Goal: Information Seeking & Learning: Find specific fact

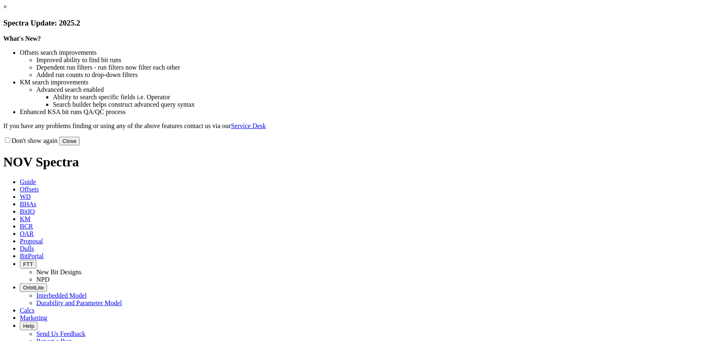
click at [80, 146] on button "Close" at bounding box center [69, 141] width 21 height 9
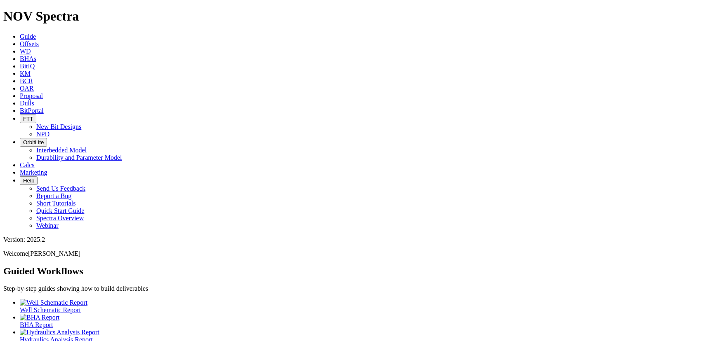
click at [31, 70] on link "KM" at bounding box center [25, 73] width 11 height 7
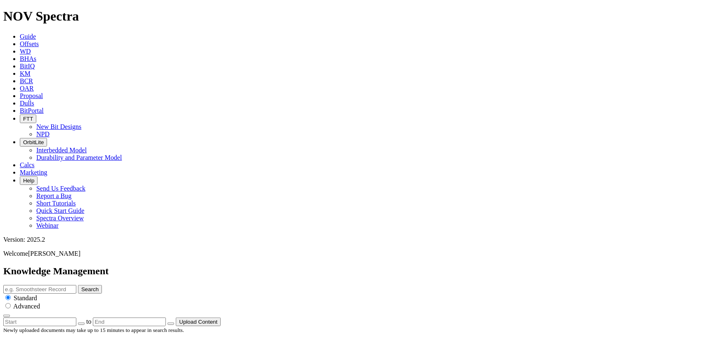
click at [76, 285] on input "text" at bounding box center [39, 289] width 73 height 9
type input "wwadsawdsawdsawdsawdsawdsawdsawdsawdsawdsawdsa"
type input "TCC"
click at [78, 285] on button "Search" at bounding box center [90, 289] width 24 height 9
click at [76, 285] on input "TCC" at bounding box center [39, 289] width 73 height 9
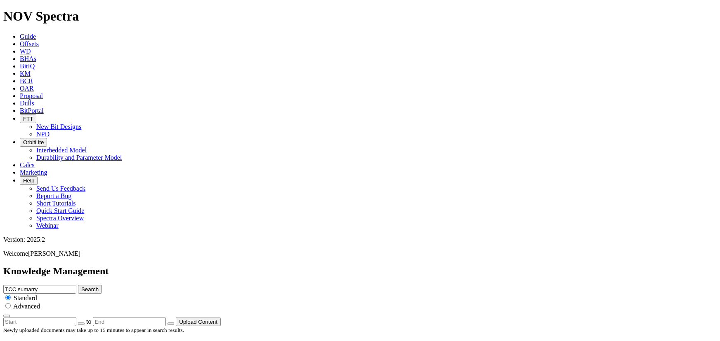
type input "TCC sumarry"
click at [78, 285] on button "Search" at bounding box center [90, 289] width 24 height 9
click at [76, 285] on input "TCC sumarry" at bounding box center [39, 289] width 73 height 9
click at [330, 285] on div "TCC sumarry Search Standard Advanced" at bounding box center [359, 301] width 713 height 33
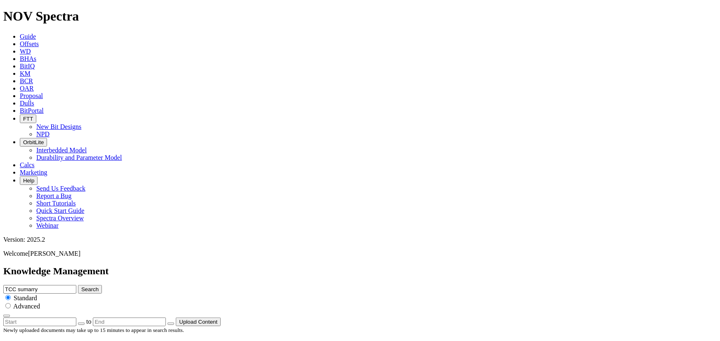
click at [76, 285] on input "TCC sumarry" at bounding box center [39, 289] width 73 height 9
type input "TCC summary"
click at [78, 285] on button "Search" at bounding box center [90, 289] width 24 height 9
drag, startPoint x: 340, startPoint y: 289, endPoint x: 355, endPoint y: 52, distance: 238.0
click at [40, 303] on span "Advanced" at bounding box center [26, 306] width 27 height 7
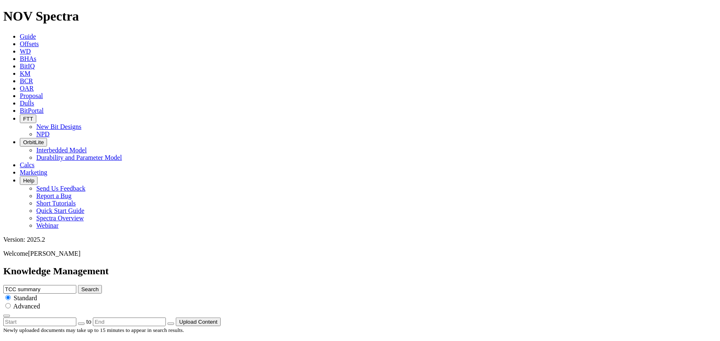
click at [11, 303] on input "radio" at bounding box center [7, 305] width 5 height 5
radio input "true"
radio input "false"
click at [7, 316] on icon "button" at bounding box center [7, 316] width 0 height 0
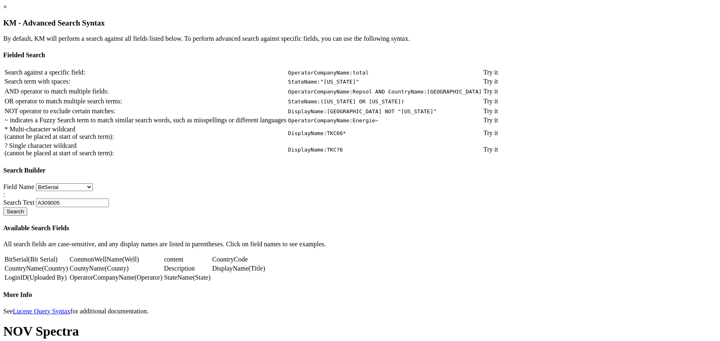
click at [340, 95] on code "OperatorCompanyName:Repsol AND CountryName:[GEOGRAPHIC_DATA]" at bounding box center [385, 92] width 194 height 6
click at [400, 96] on td "OperatorCompanyName:Repsol AND CountryName:[GEOGRAPHIC_DATA]" at bounding box center [384, 91] width 195 height 8
click at [404, 95] on code "OperatorCompanyName:Repsol AND CountryName:[GEOGRAPHIC_DATA]" at bounding box center [385, 92] width 194 height 6
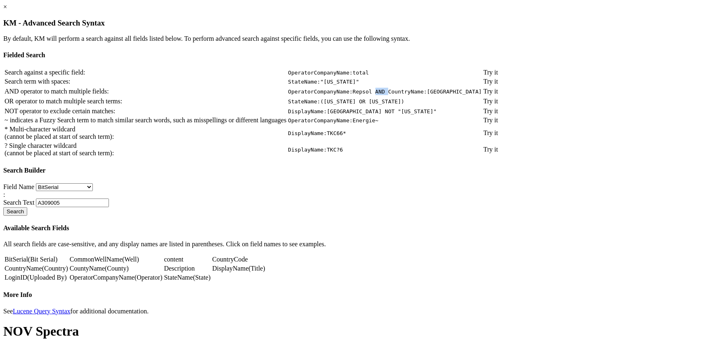
copy code "AND"
click at [440, 106] on td "StateName:([US_STATE] OR [US_STATE])" at bounding box center [384, 101] width 195 height 8
click at [7, 10] on link "×" at bounding box center [5, 6] width 4 height 7
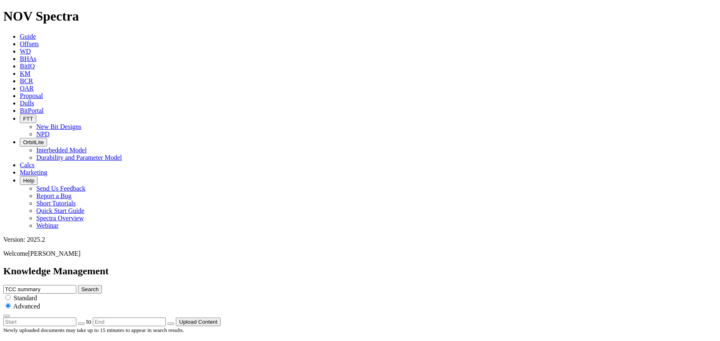
click at [76, 285] on input "TCC summary" at bounding box center [39, 289] width 73 height 9
paste input "AND"
type input "TCC AND summary"
click at [102, 285] on button "Search" at bounding box center [90, 289] width 24 height 9
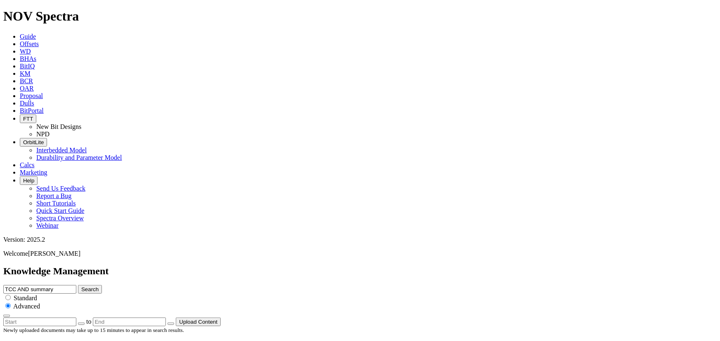
click at [76, 285] on input "TCC AND summary" at bounding box center [39, 289] width 73 height 9
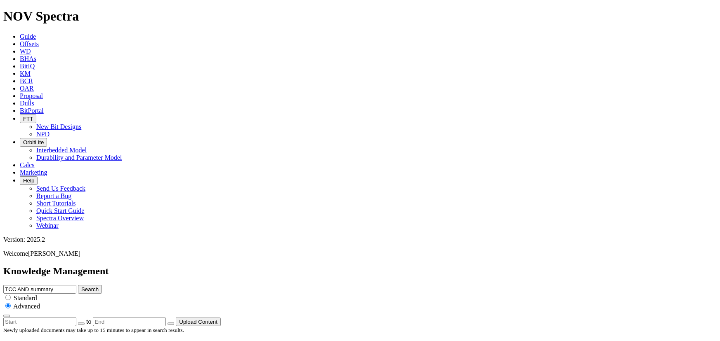
click at [76, 285] on input "TCC AND summary" at bounding box center [39, 289] width 73 height 9
paste input "Impact Arrestors"
type input "Impact Arrestors AND summary"
click at [102, 285] on button "Search" at bounding box center [90, 289] width 24 height 9
drag, startPoint x: 331, startPoint y: 44, endPoint x: 366, endPoint y: 105, distance: 70.7
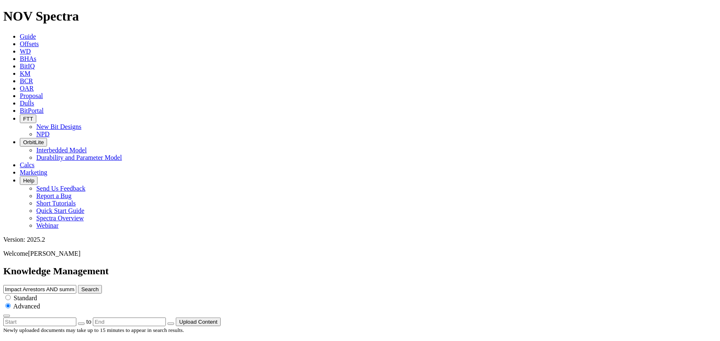
click at [76, 285] on input "Impact Arrestors AND summary" at bounding box center [39, 289] width 73 height 9
type input "IA AND summary"
click at [78, 285] on button "Search" at bounding box center [90, 289] width 24 height 9
drag, startPoint x: 491, startPoint y: 326, endPoint x: 460, endPoint y: 106, distance: 221.9
click at [76, 285] on input "IA AND summary" at bounding box center [39, 289] width 73 height 9
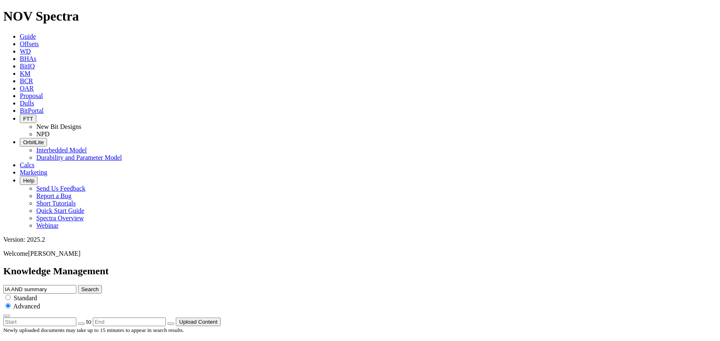
click at [76, 285] on input "IA AND summary" at bounding box center [39, 289] width 73 height 9
click at [76, 285] on input "Armourr AND summary" at bounding box center [39, 289] width 73 height 9
type input "Amour AND summary"
click at [81, 287] on icon "submit" at bounding box center [81, 290] width 0 height 6
click at [76, 285] on input "Amour AND summary" at bounding box center [39, 289] width 73 height 9
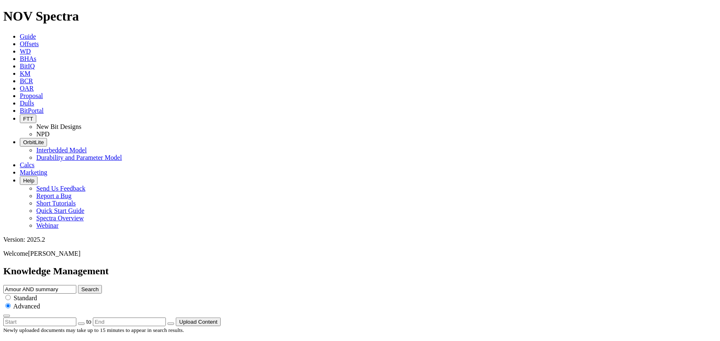
click at [76, 285] on input "Amour AND summary" at bounding box center [39, 289] width 73 height 9
click at [76, 285] on input "Armour AND summary" at bounding box center [39, 289] width 73 height 9
type input "Armor AND summary"
click at [102, 285] on button "Search" at bounding box center [90, 289] width 24 height 9
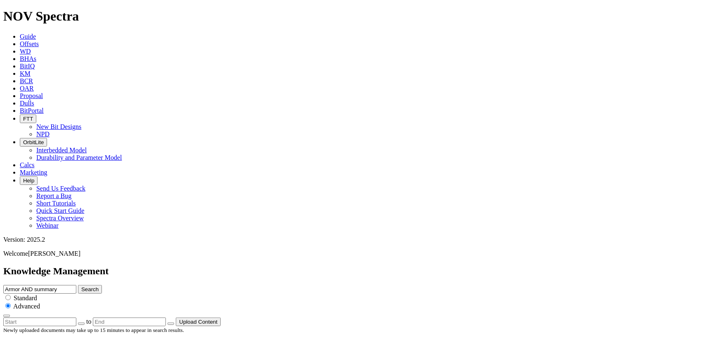
scroll to position [2088, 0]
drag, startPoint x: 360, startPoint y: 306, endPoint x: 360, endPoint y: 164, distance: 142.3
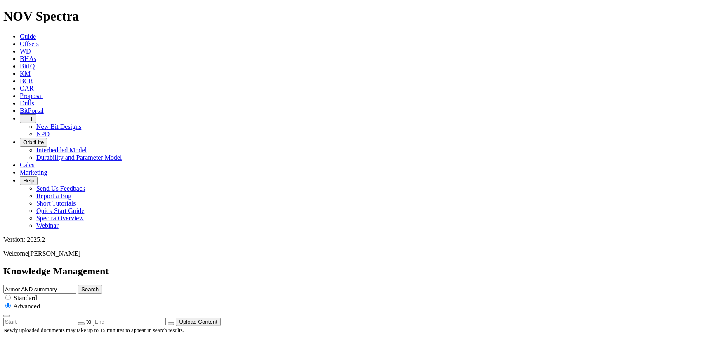
click at [76, 285] on input "Armor AND summary" at bounding box center [39, 289] width 73 height 9
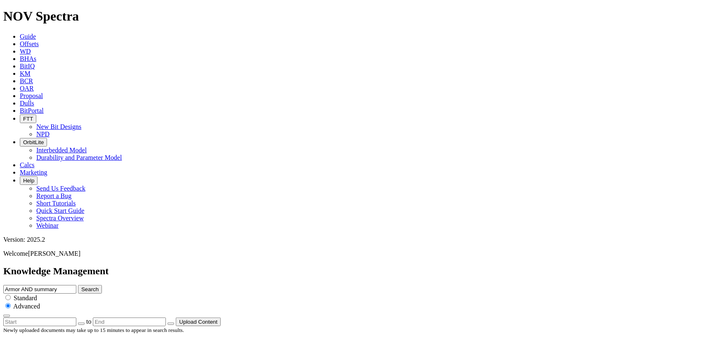
drag, startPoint x: 78, startPoint y: 250, endPoint x: 101, endPoint y: 247, distance: 24.0
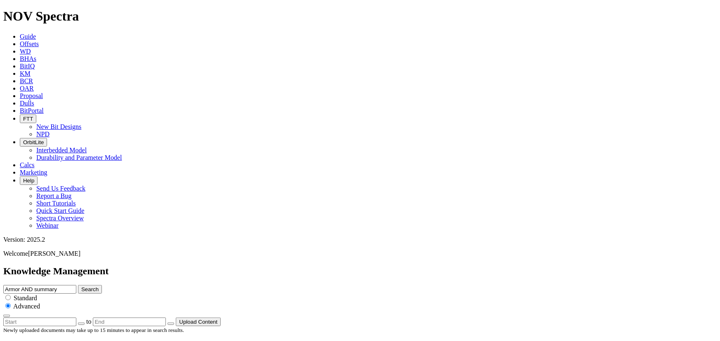
drag, startPoint x: 75, startPoint y: 248, endPoint x: 96, endPoint y: 248, distance: 21.0
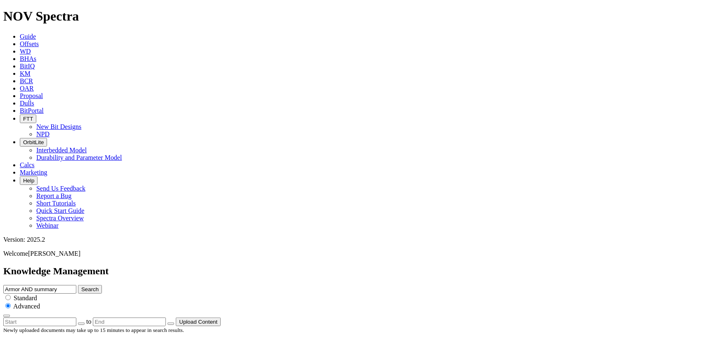
click at [76, 285] on input "Armor AND summary" at bounding box center [39, 289] width 73 height 9
type input "STL AND summary"
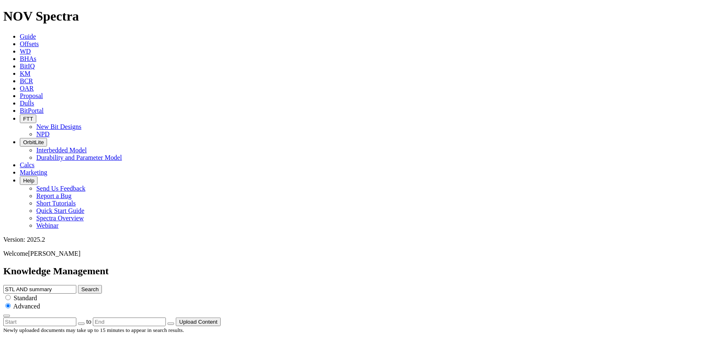
click at [78, 285] on button "Search" at bounding box center [90, 289] width 24 height 9
drag, startPoint x: 372, startPoint y: 320, endPoint x: 373, endPoint y: 290, distance: 30.5
